Goal: Navigation & Orientation: Find specific page/section

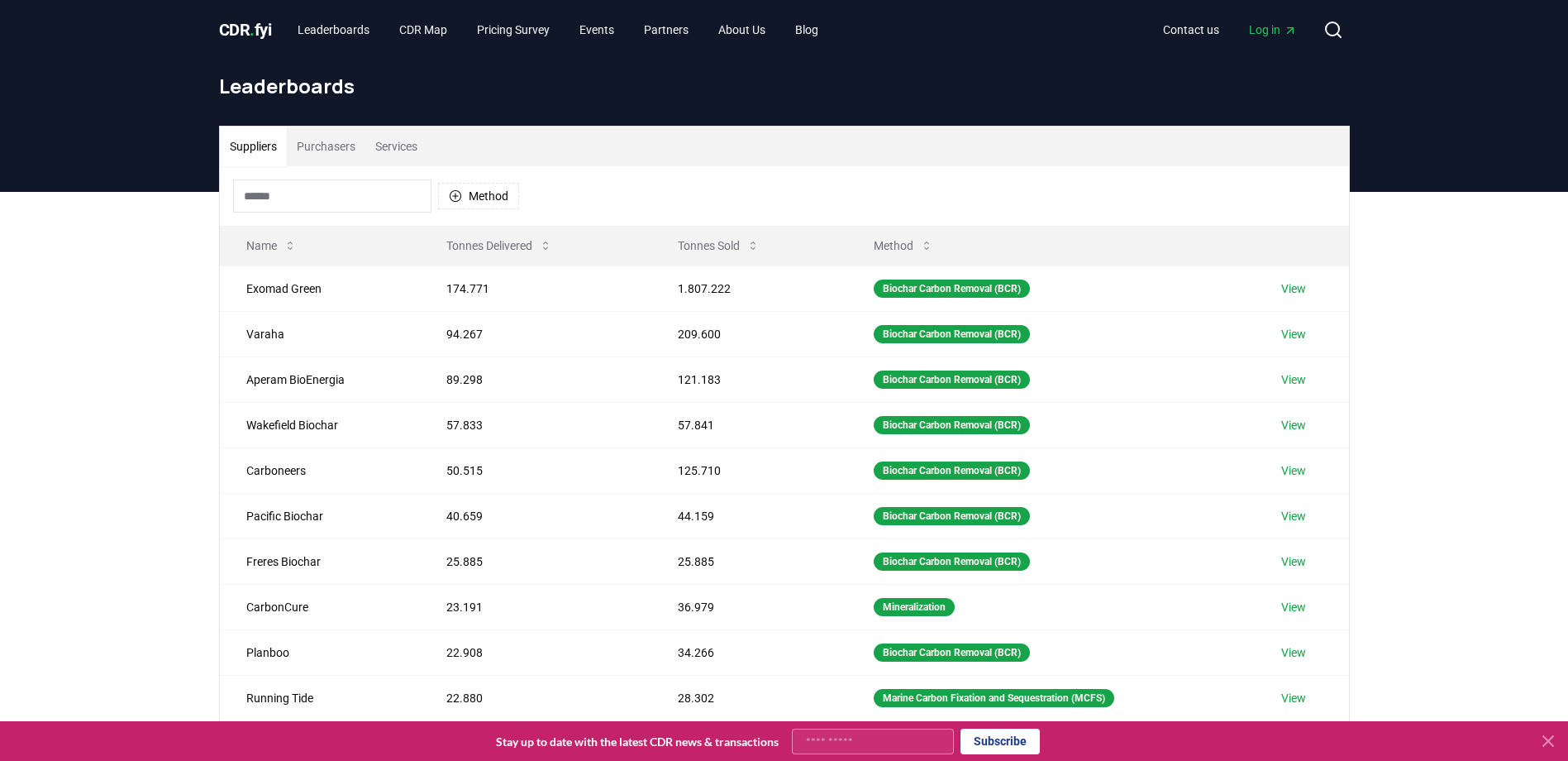
click at [331, 150] on button "Purchasers" at bounding box center [326, 146] width 79 height 40
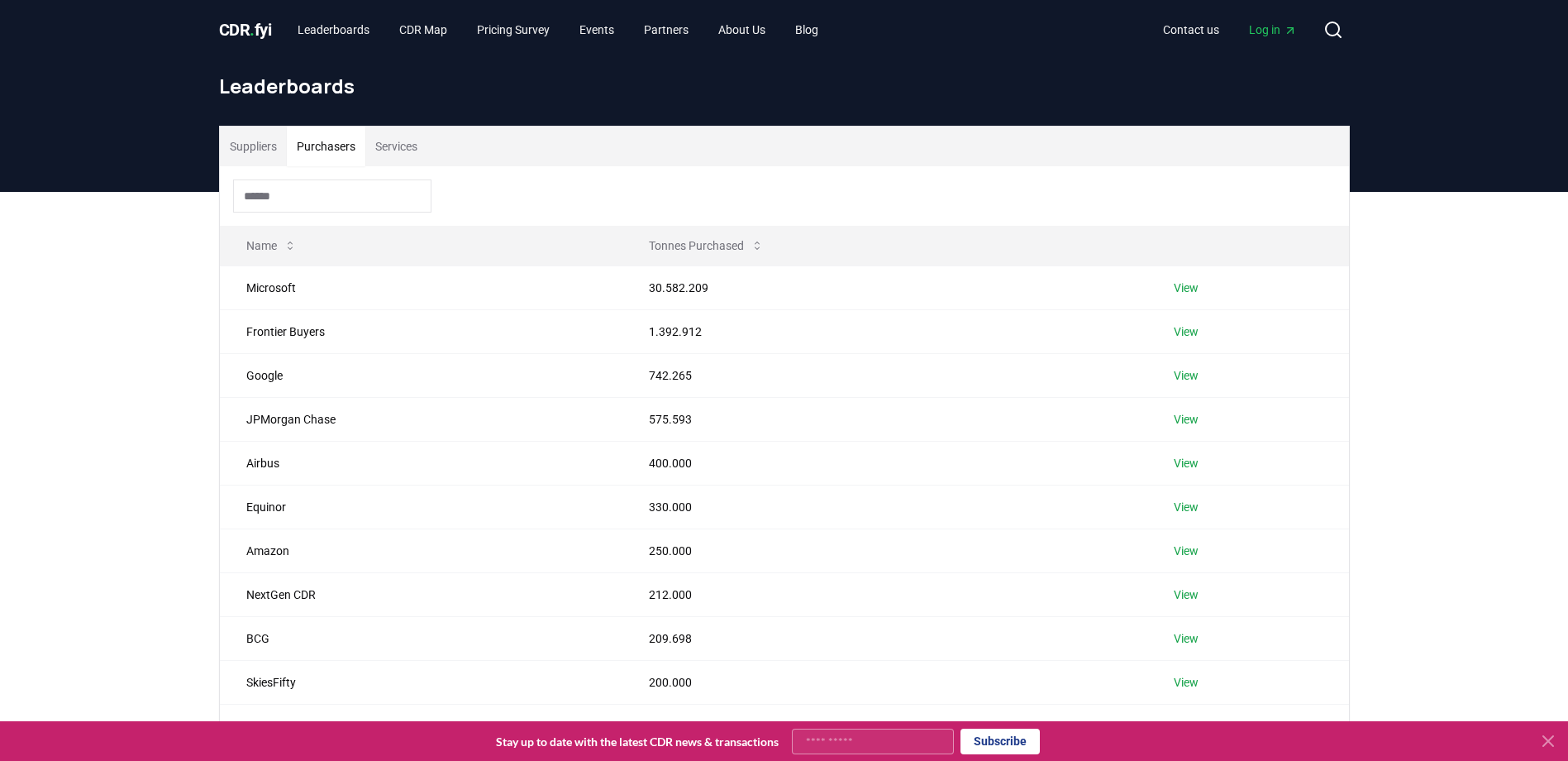
click at [236, 27] on span "CDR . fyi" at bounding box center [245, 29] width 53 height 20
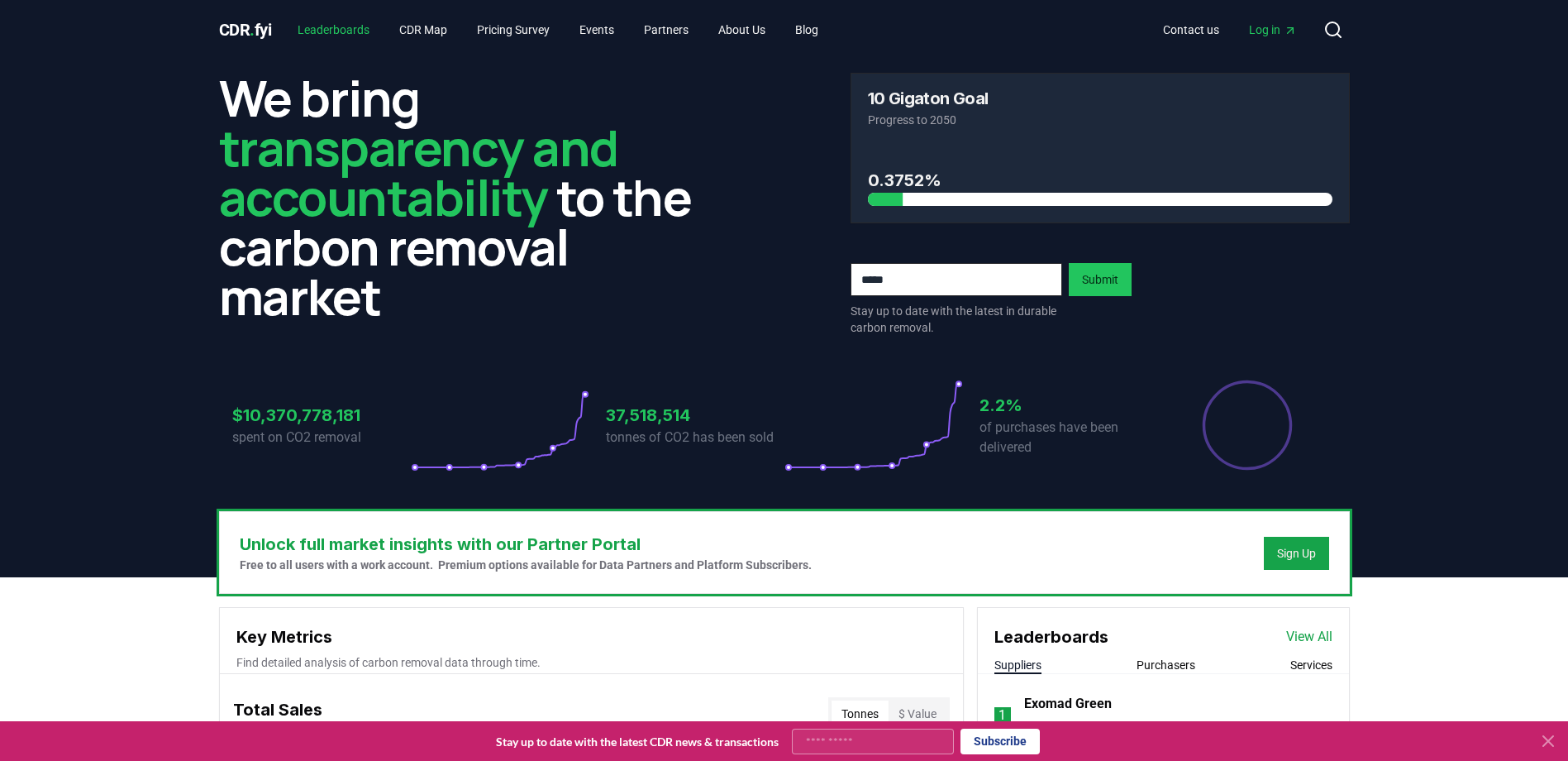
click at [327, 26] on link "Leaderboards" at bounding box center [334, 29] width 99 height 29
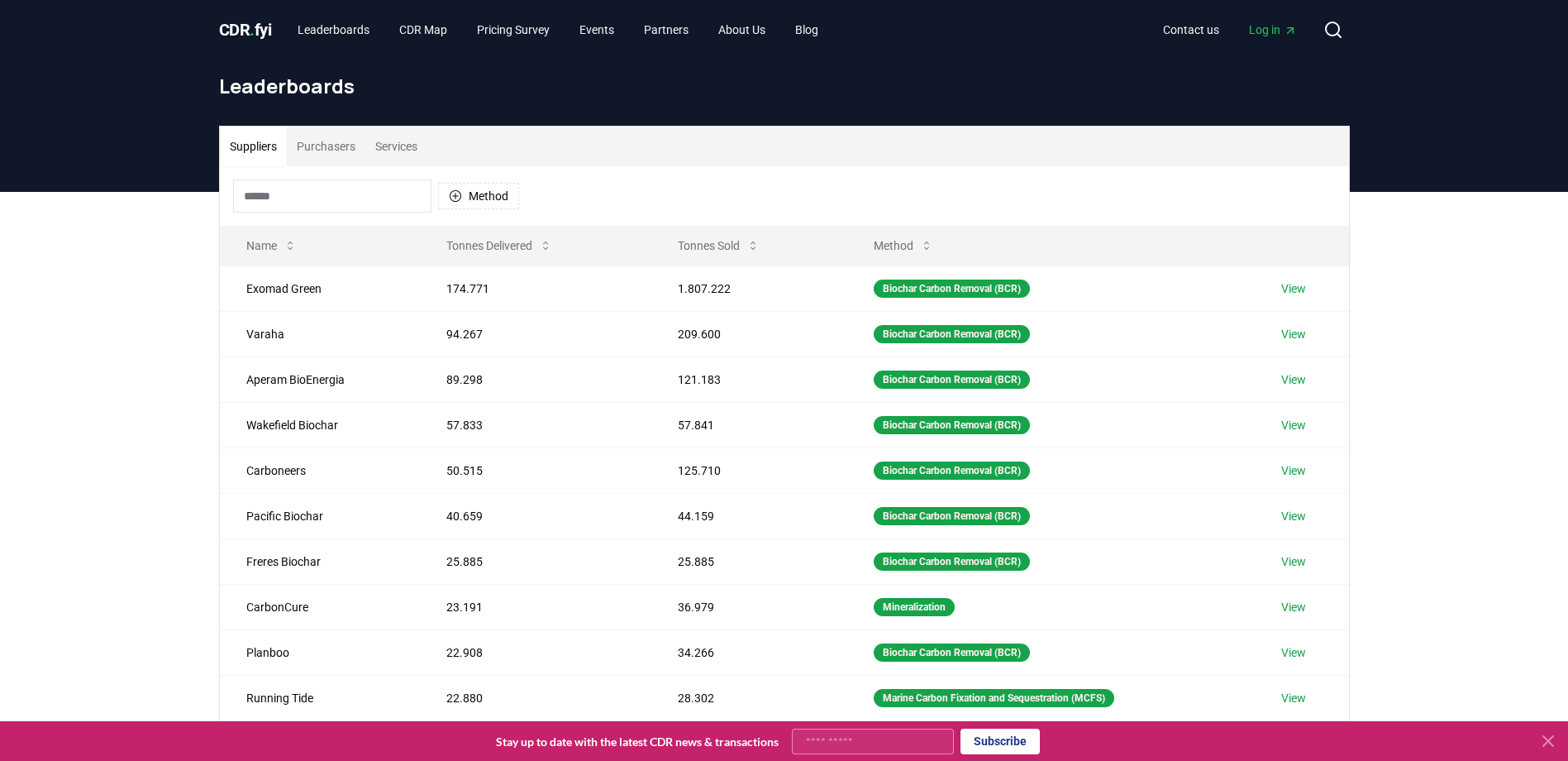
click at [338, 138] on button "Purchasers" at bounding box center [326, 146] width 79 height 40
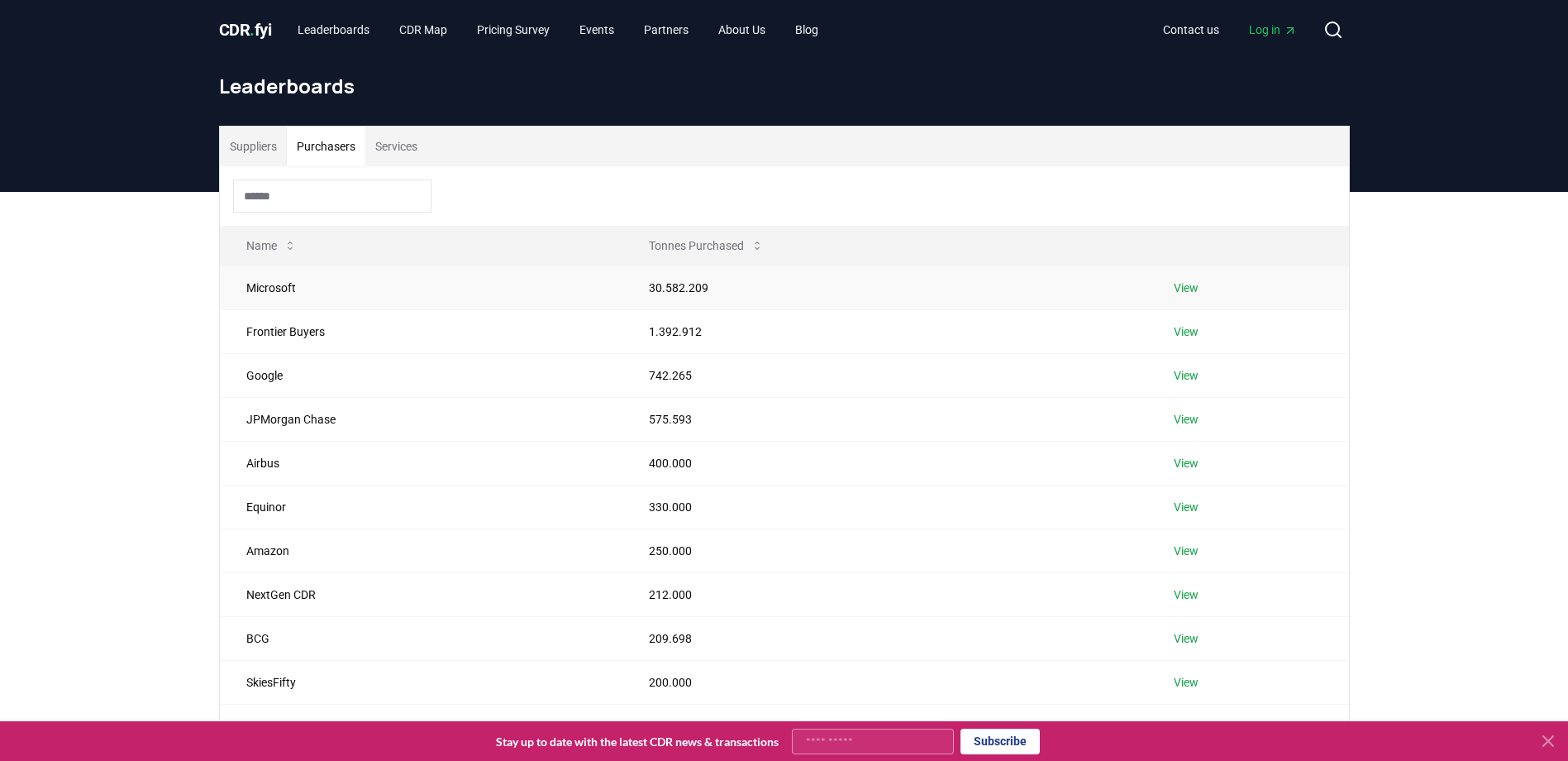
click at [1188, 291] on link "View" at bounding box center [1186, 287] width 25 height 16
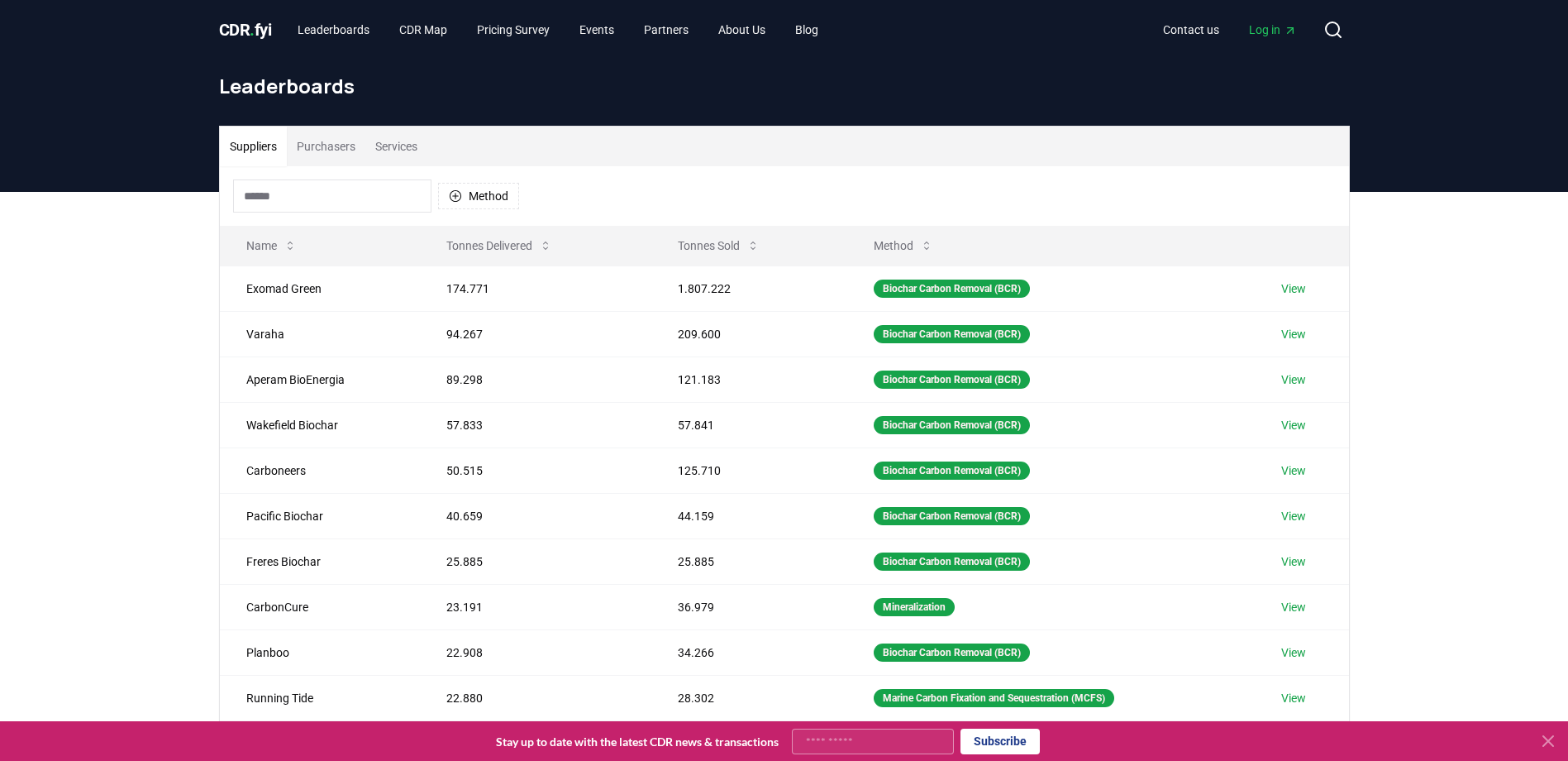
click at [335, 144] on button "Purchasers" at bounding box center [326, 146] width 79 height 40
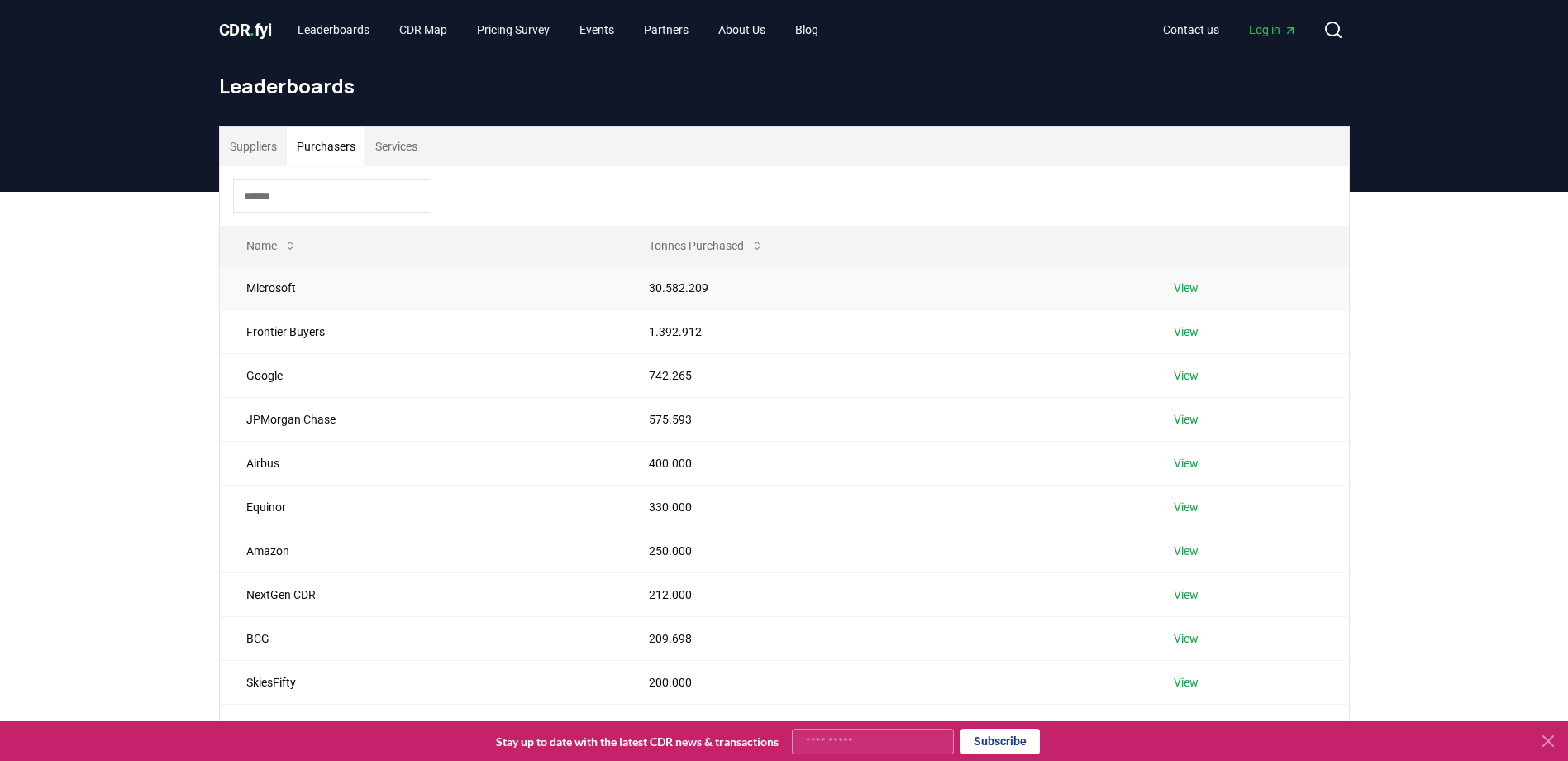
click at [573, 294] on td "Microsoft" at bounding box center [422, 287] width 404 height 44
click at [761, 23] on link "About Us" at bounding box center [742, 29] width 74 height 29
